Goal: Check status

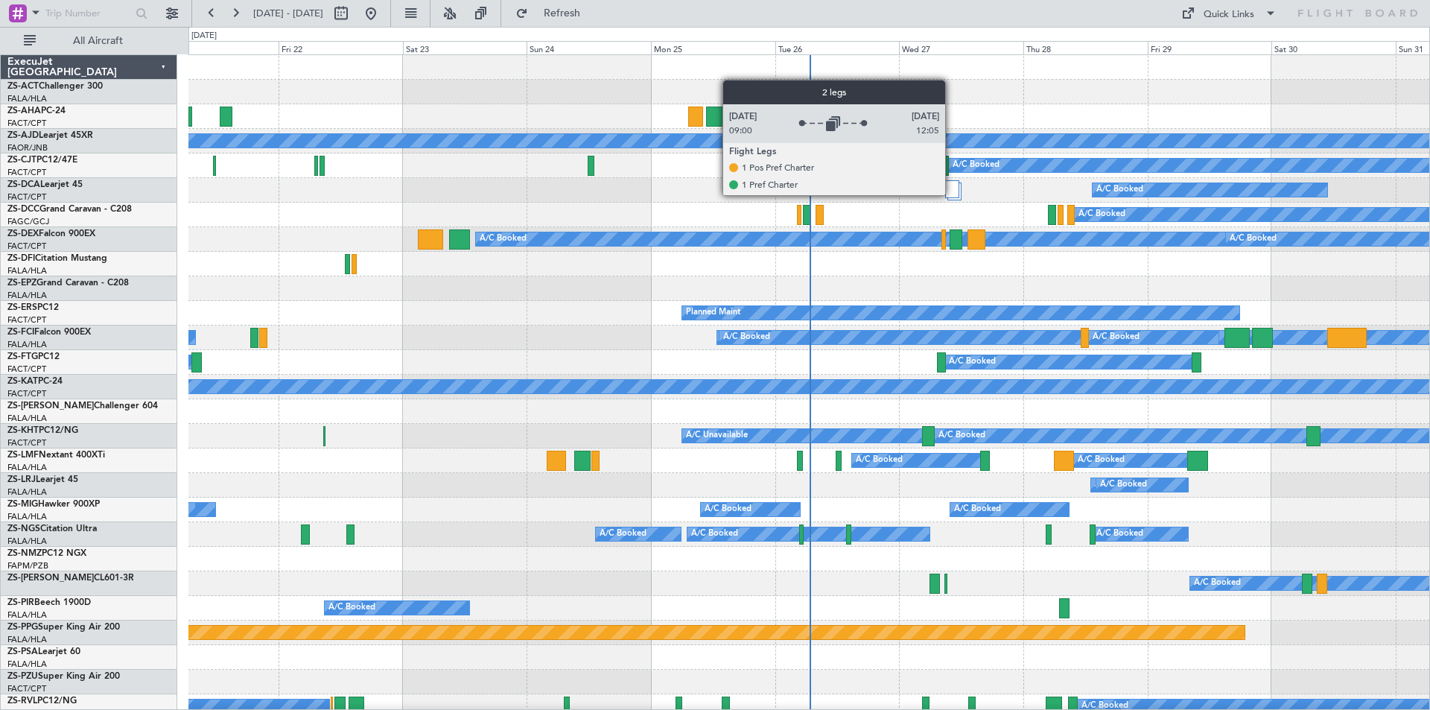
click at [952, 194] on div at bounding box center [952, 189] width 14 height 18
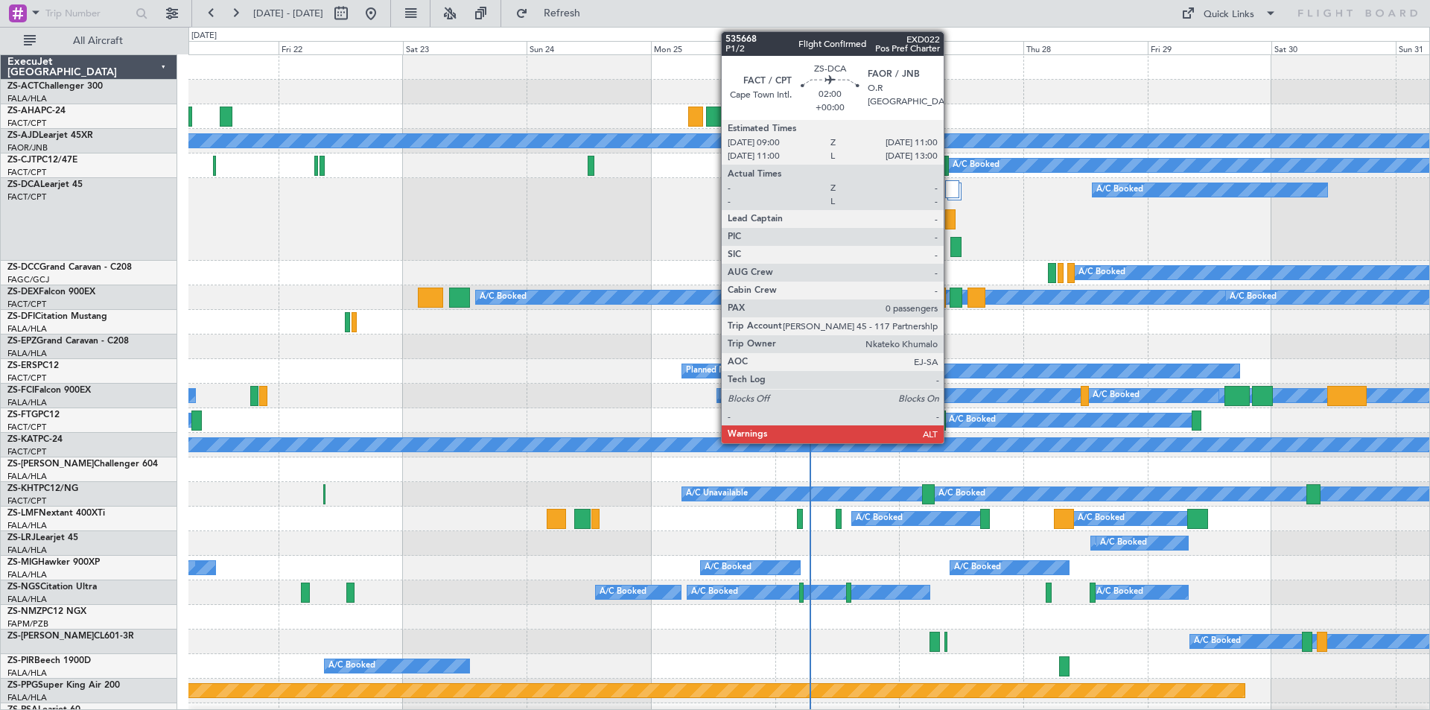
click at [951, 216] on div at bounding box center [950, 219] width 10 height 20
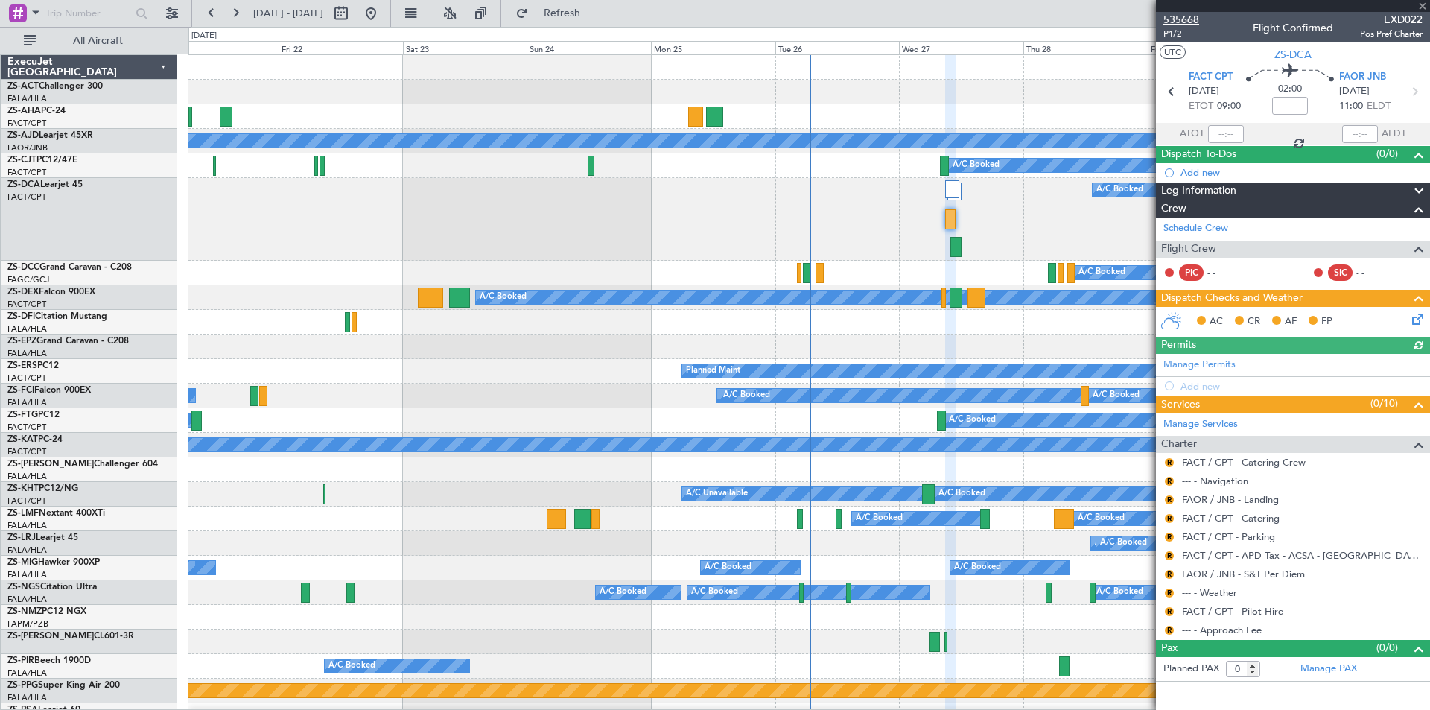
click at [1179, 21] on span "535668" at bounding box center [1182, 20] width 36 height 16
click at [1191, 19] on span "535668" at bounding box center [1182, 20] width 36 height 16
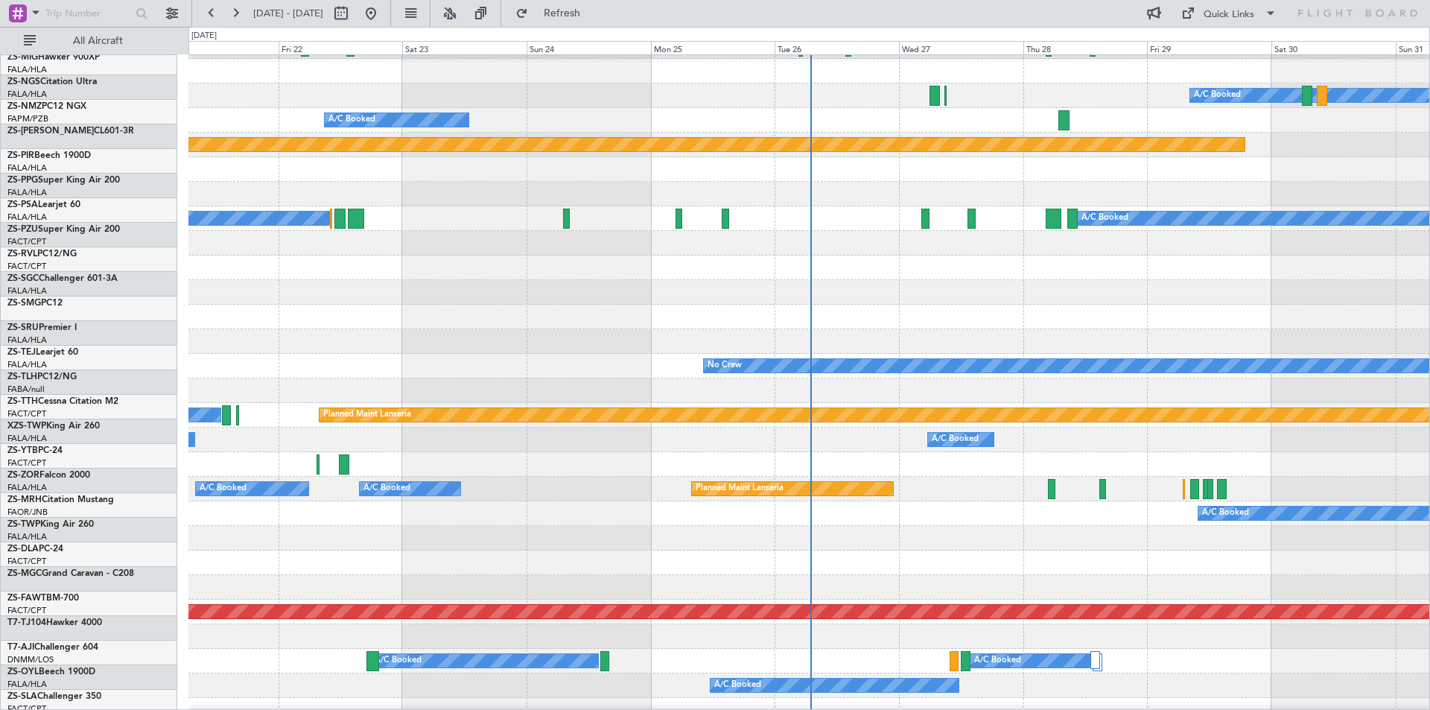
scroll to position [623, 0]
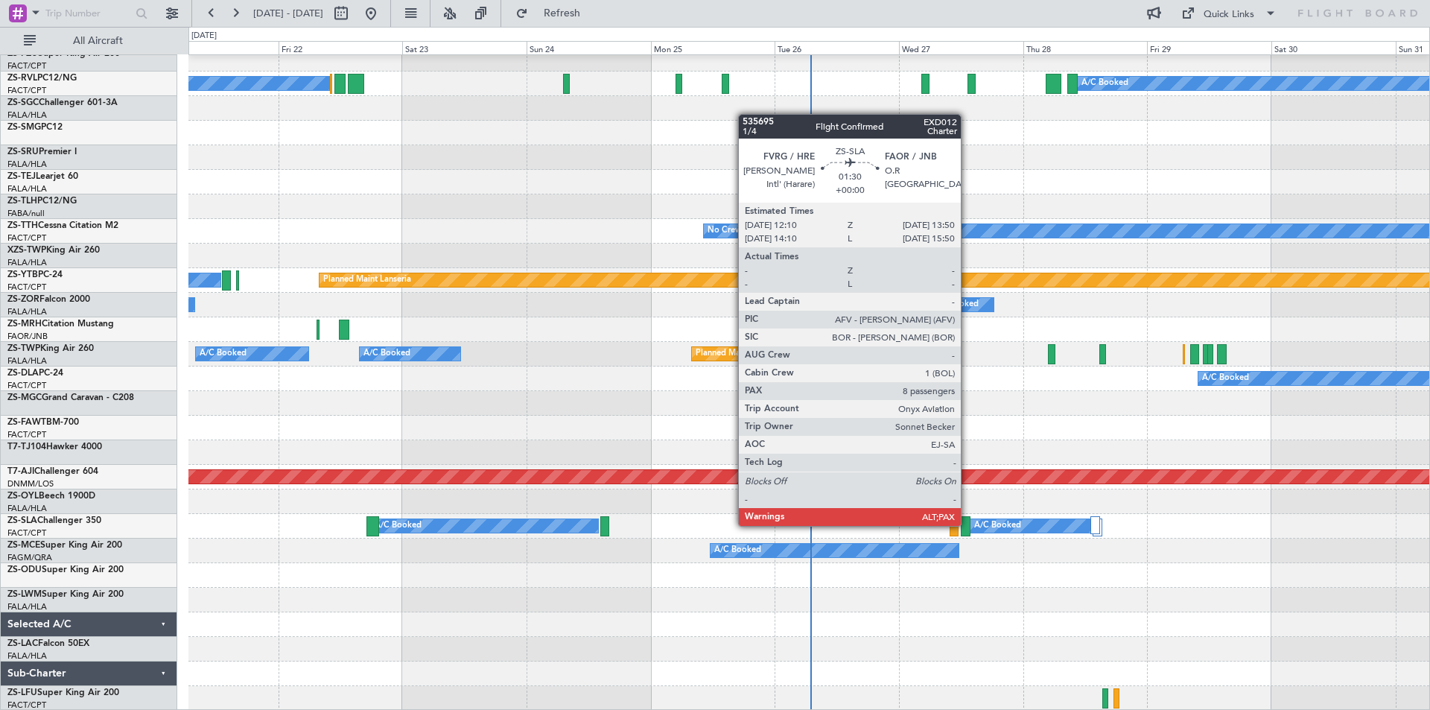
click at [968, 526] on div at bounding box center [965, 526] width 9 height 20
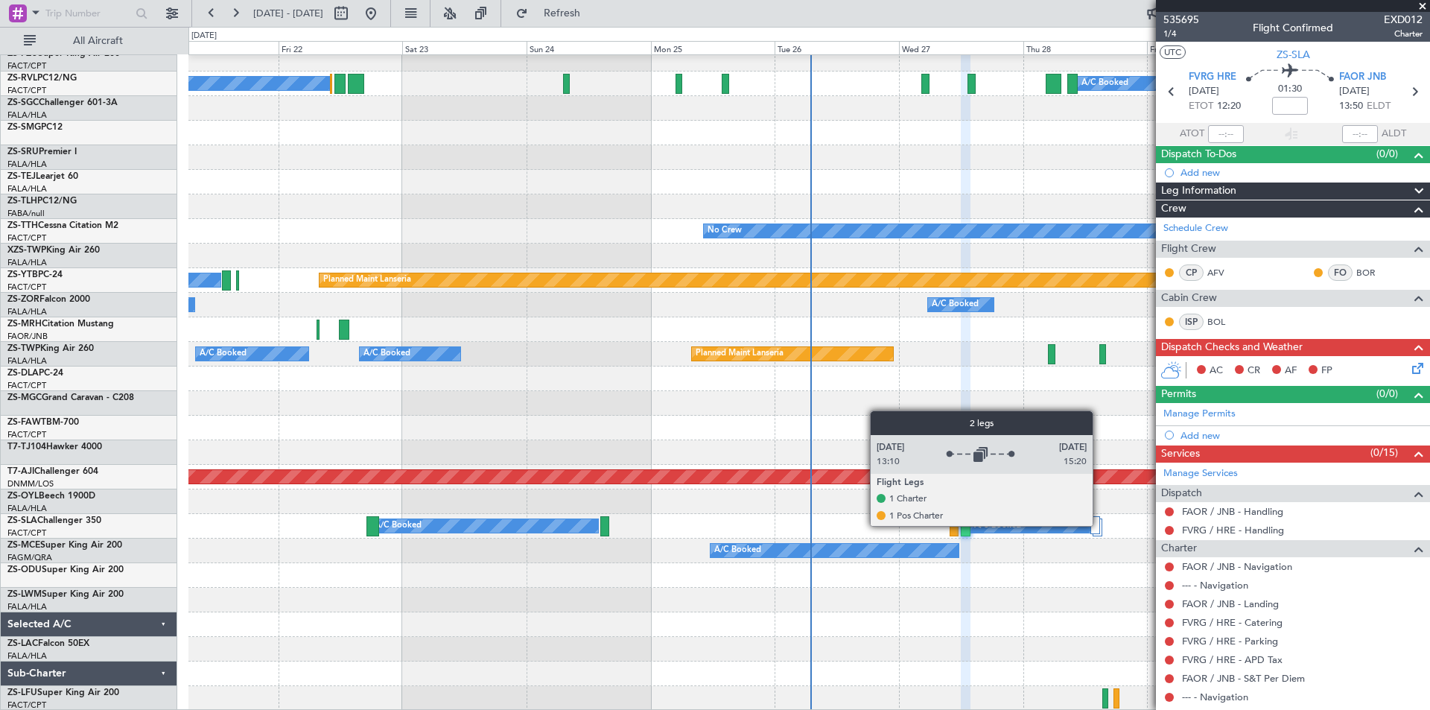
click at [1100, 525] on div at bounding box center [1096, 525] width 10 height 18
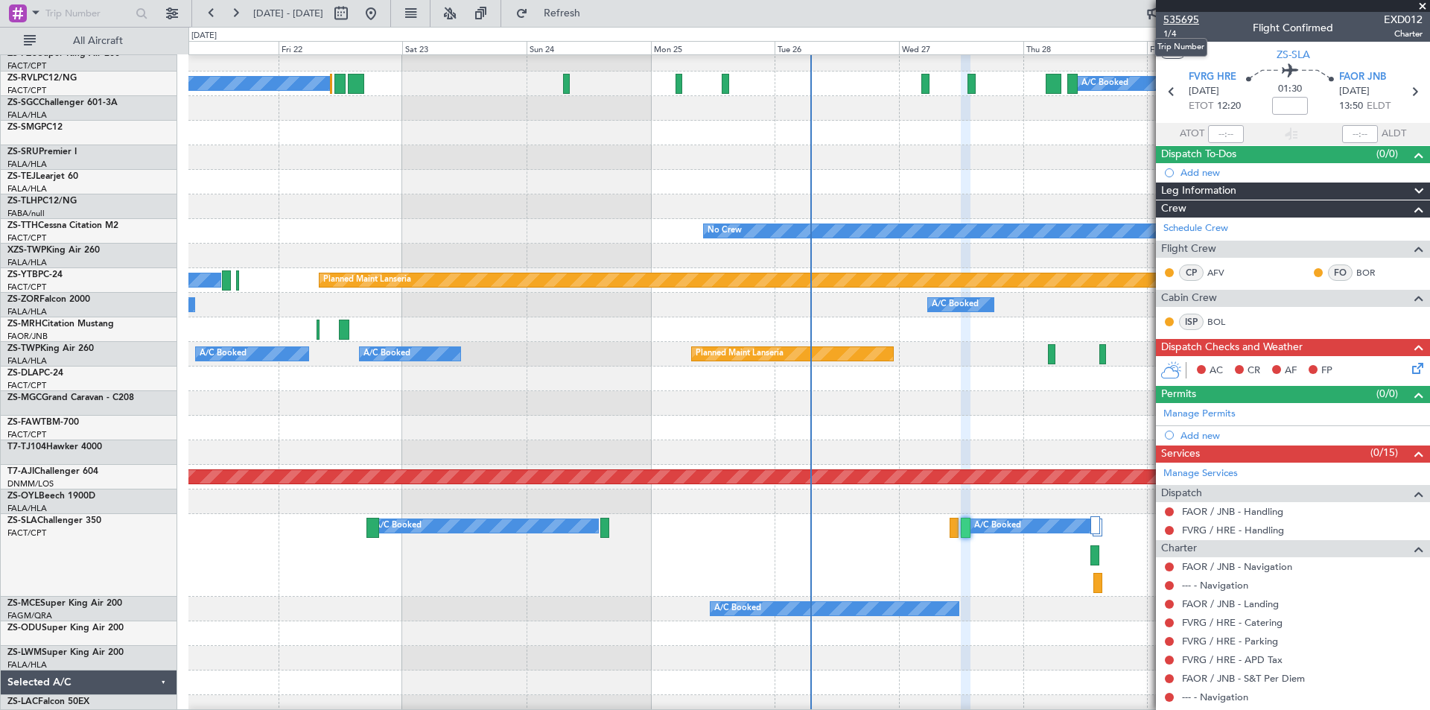
click at [1182, 16] on span "535695" at bounding box center [1182, 20] width 36 height 16
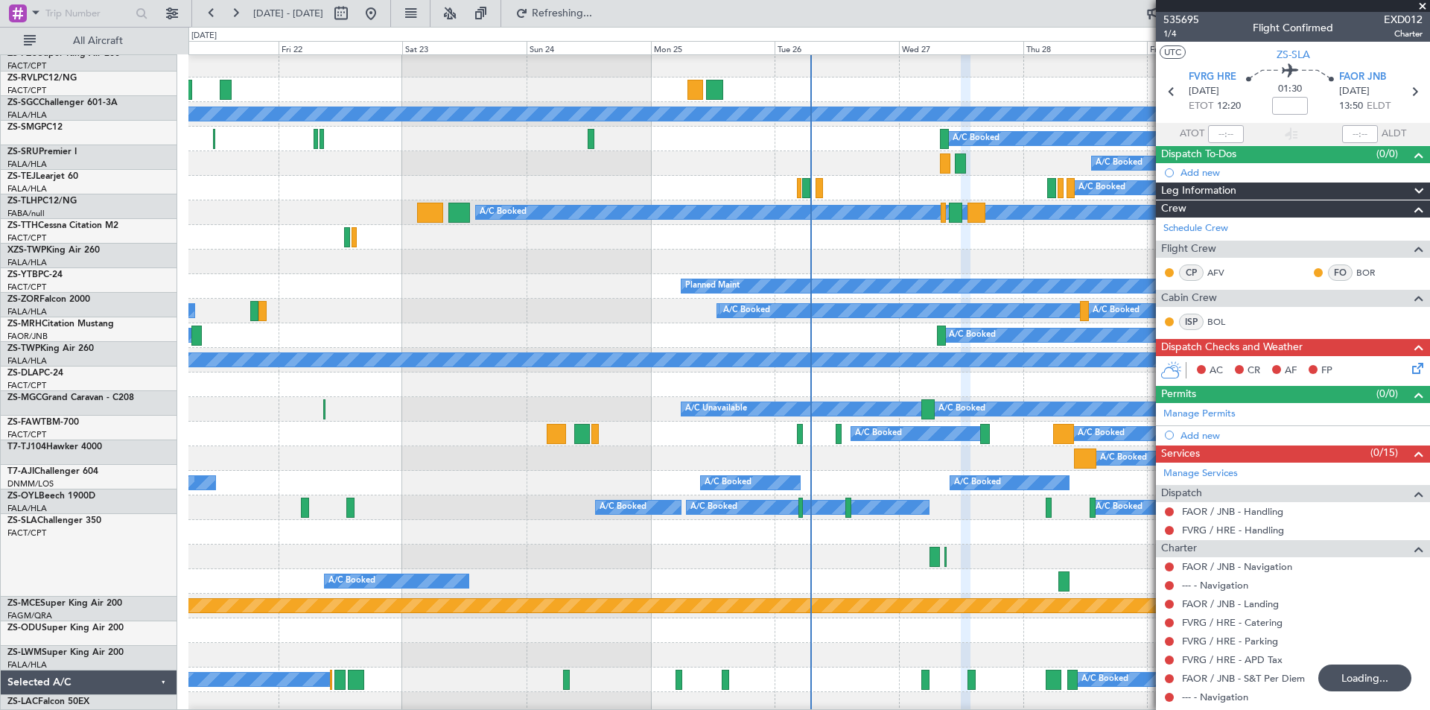
scroll to position [0, 0]
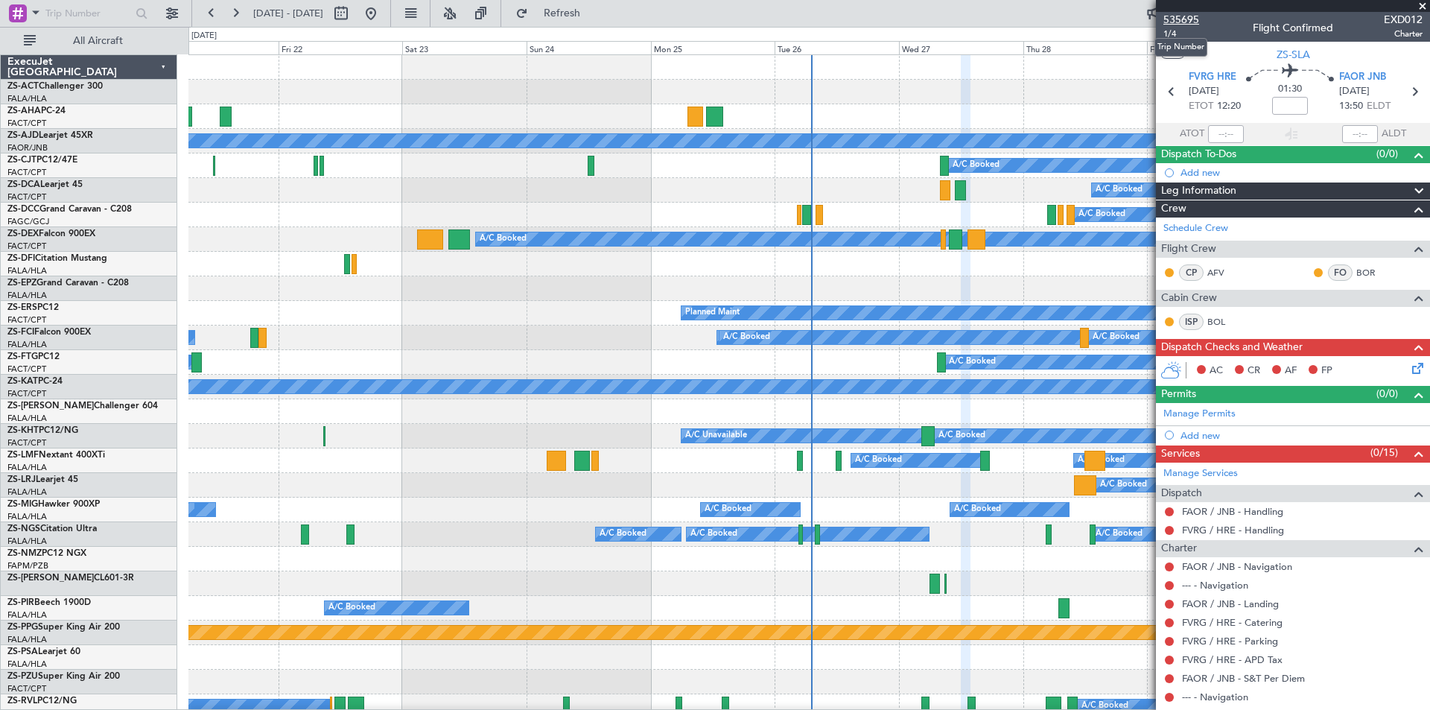
click at [1182, 21] on span "535695" at bounding box center [1182, 20] width 36 height 16
